Goal: Task Accomplishment & Management: Manage account settings

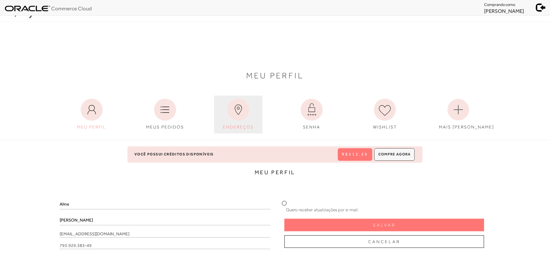
click at [239, 115] on icon at bounding box center [238, 110] width 22 height 22
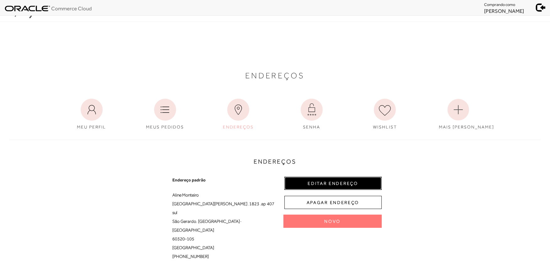
click at [304, 181] on button "EDITAR ENDEREÇO" at bounding box center [332, 183] width 97 height 13
select select "CE"
select select "BR"
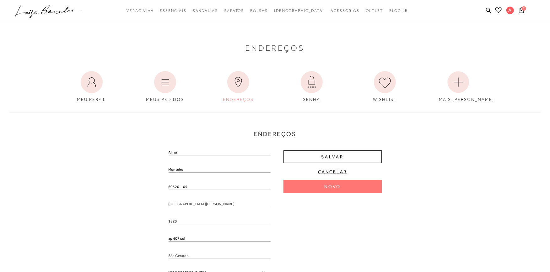
scroll to position [70, 0]
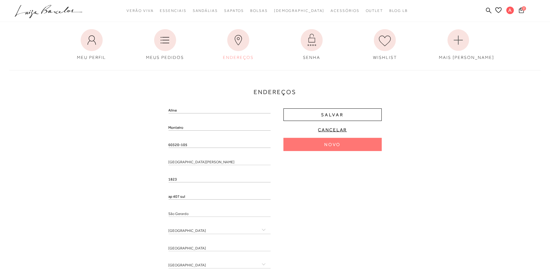
drag, startPoint x: 189, startPoint y: 144, endPoint x: 161, endPoint y: 142, distance: 28.6
click at [161, 142] on div "Endereços Endereço padrão [PERSON_NAME] [GEOGRAPHIC_DATA][PERSON_NAME] , 1823 ,…" at bounding box center [275, 180] width 540 height 233
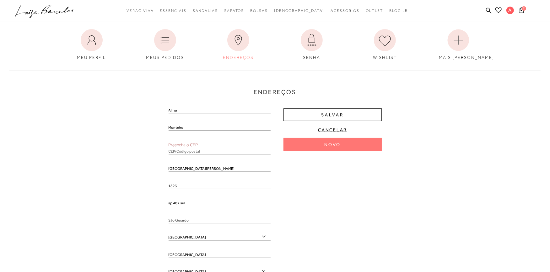
click at [174, 148] on div "Preencha o CEP" at bounding box center [219, 148] width 102 height 13
click at [179, 151] on input "text" at bounding box center [219, 151] width 102 height 6
paste input "60320-105"
type input "60320-105"
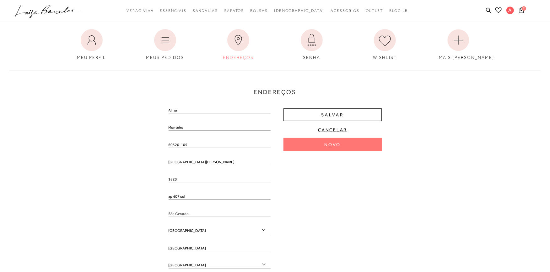
click at [178, 218] on div "São Gerardo" at bounding box center [219, 216] width 102 height 11
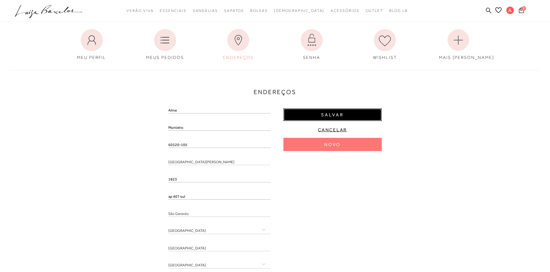
click at [307, 114] on button "Salvar" at bounding box center [332, 115] width 98 height 13
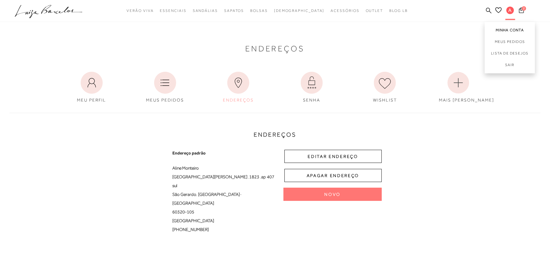
scroll to position [0, 0]
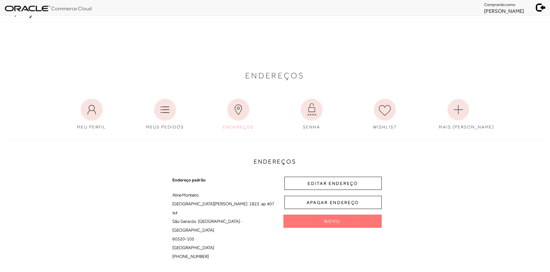
click at [540, 5] on span at bounding box center [540, 6] width 9 height 9
